Goal: Find specific page/section: Find specific page/section

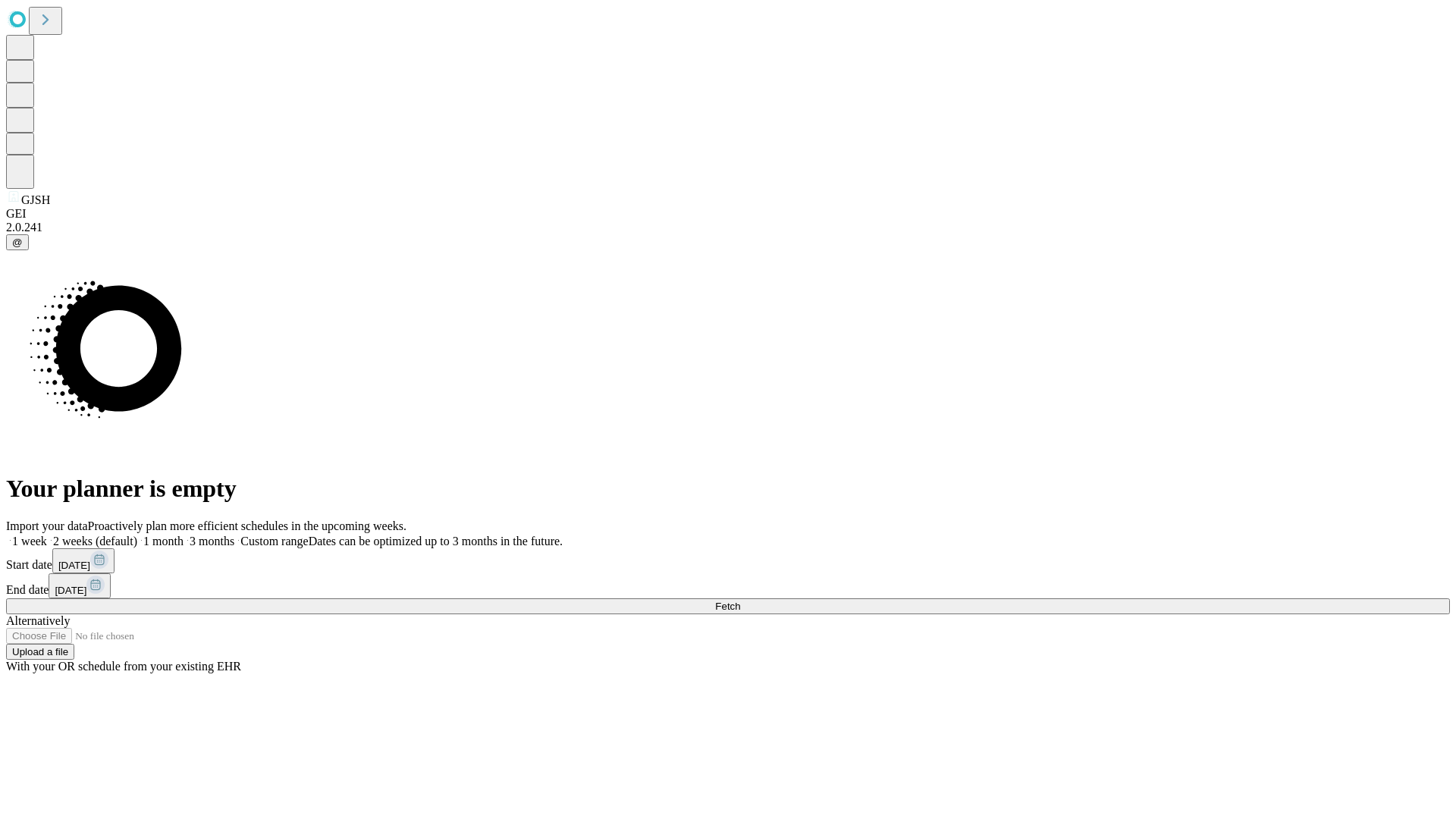
click at [740, 600] on span "Fetch" at bounding box center [727, 606] width 25 height 12
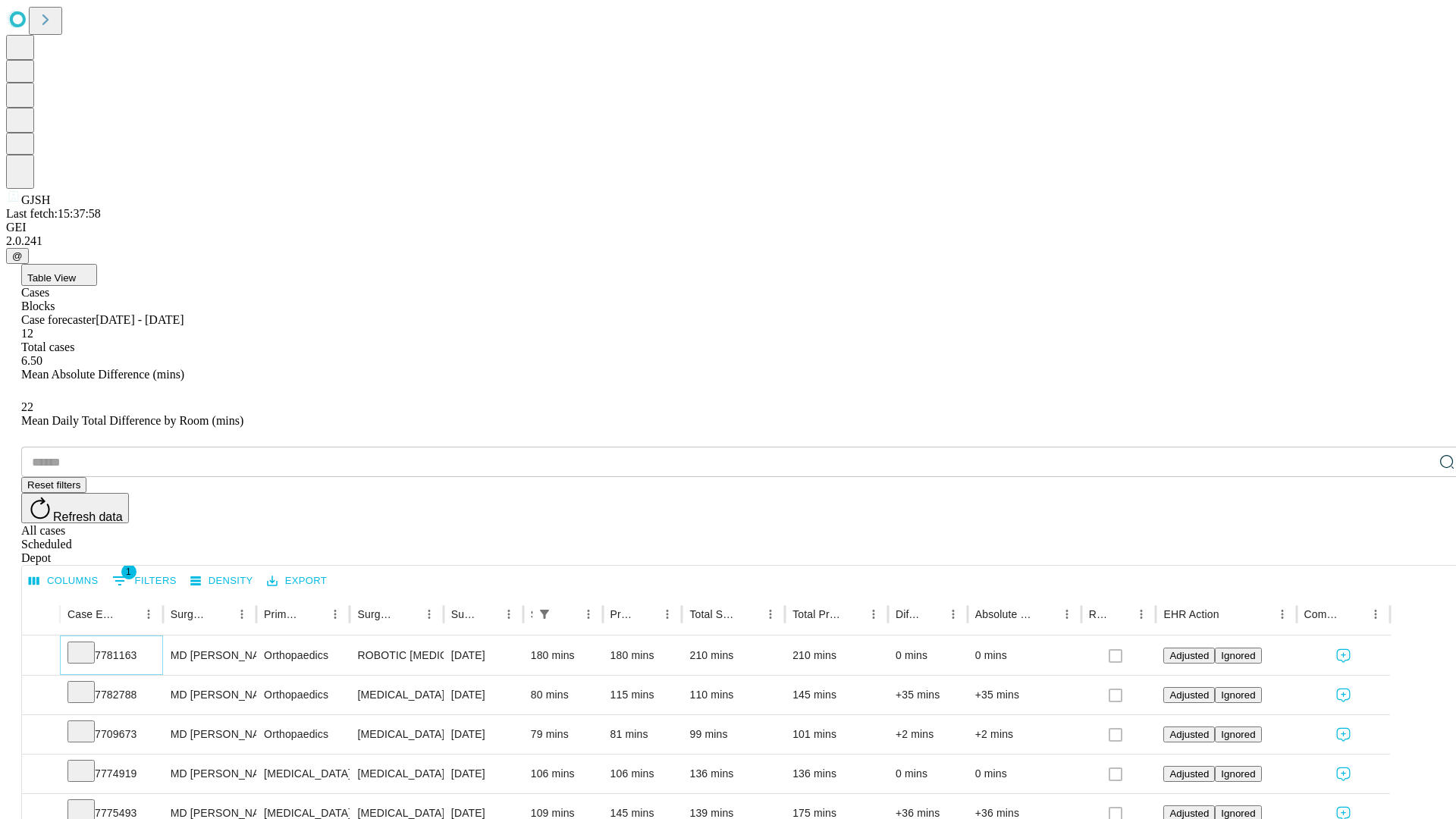
click at [89, 643] on icon at bounding box center [81, 651] width 15 height 15
